Goal: Check status: Check status

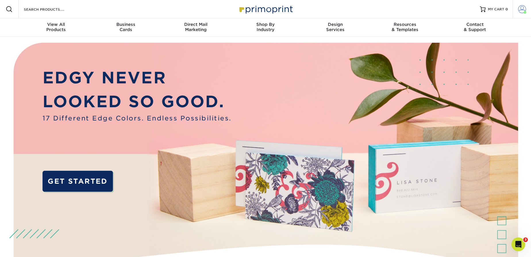
click at [523, 10] on span at bounding box center [522, 9] width 8 height 8
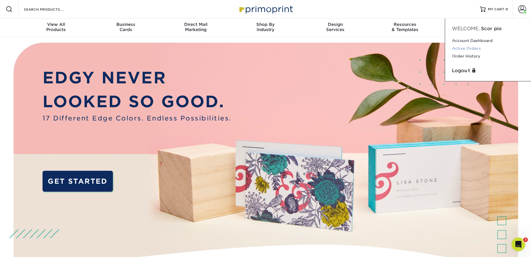
click at [465, 49] on link "Active Orders" at bounding box center [488, 49] width 72 height 8
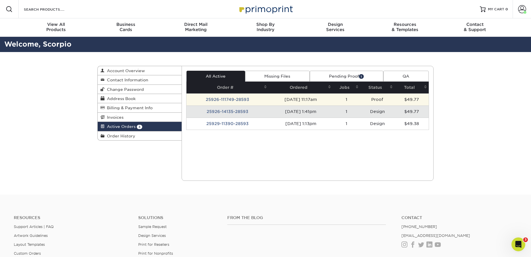
click at [221, 99] on td "25926-111749-28593" at bounding box center [227, 99] width 82 height 12
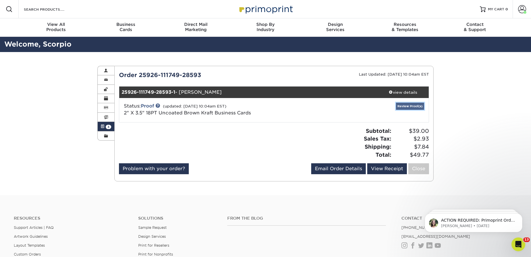
click at [412, 106] on link "Review Proof(s)" at bounding box center [410, 106] width 28 height 7
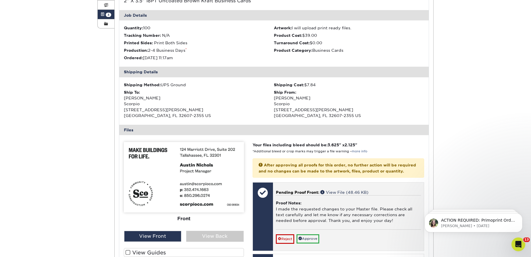
scroll to position [183, 0]
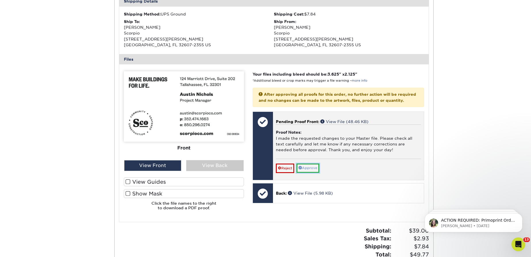
click at [310, 172] on link "Approve" at bounding box center [307, 167] width 23 height 9
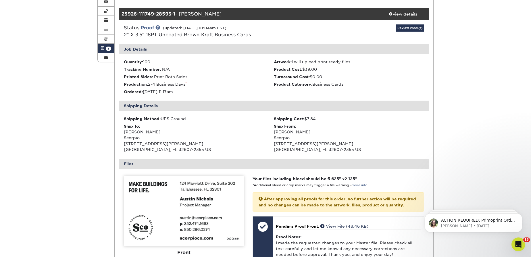
scroll to position [26, 0]
